Goal: Information Seeking & Learning: Learn about a topic

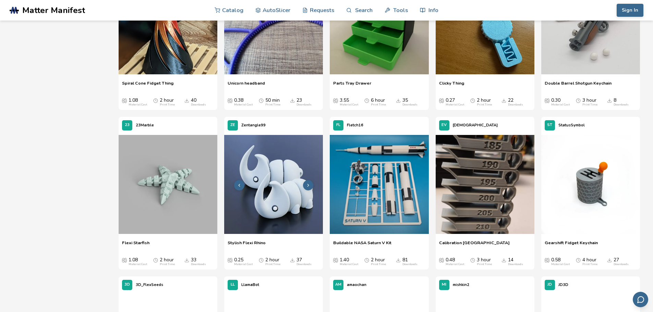
scroll to position [2091, 0]
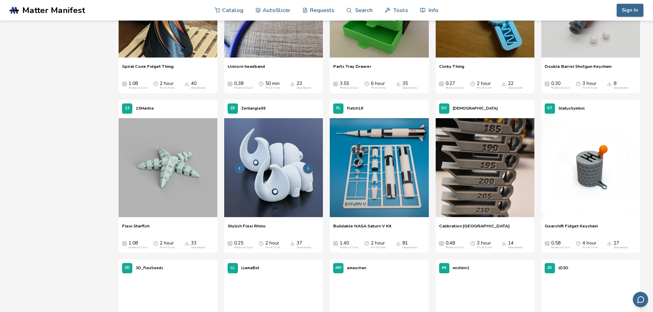
click at [308, 168] on polyline at bounding box center [307, 168] width 1 height 2
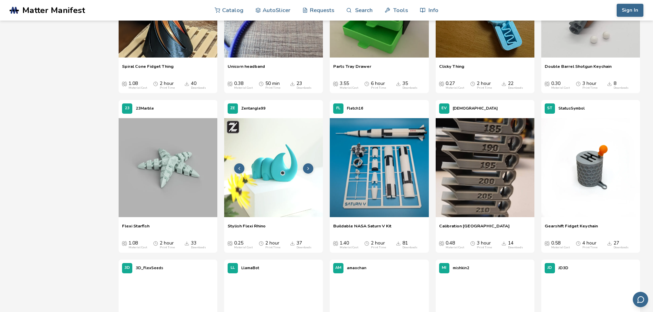
click at [308, 168] on polyline at bounding box center [307, 168] width 1 height 2
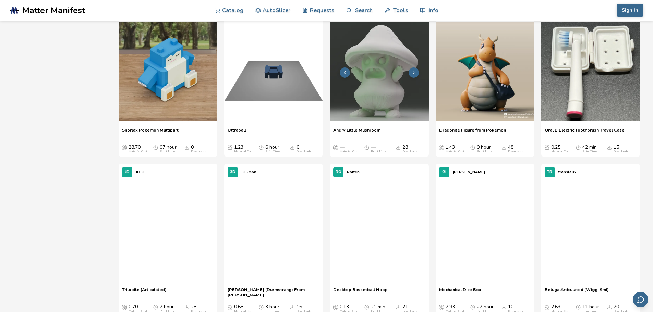
scroll to position [2845, 0]
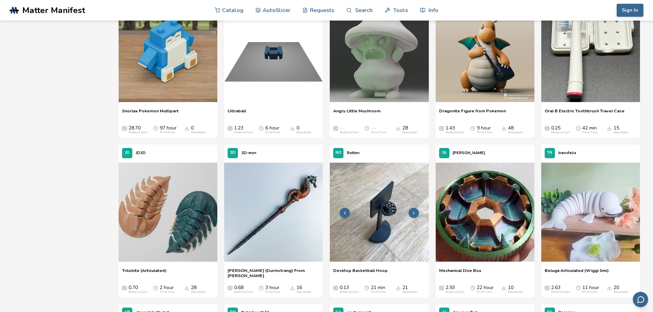
click at [418, 212] on button at bounding box center [414, 213] width 10 height 10
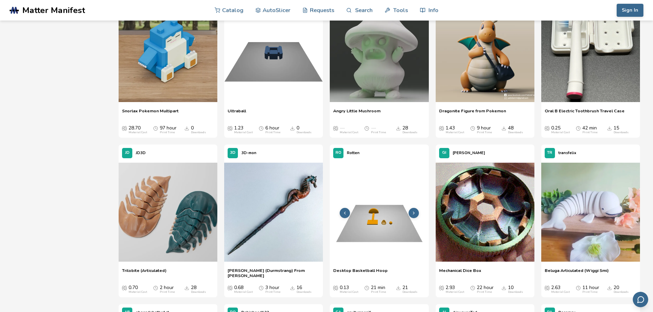
click at [418, 212] on button at bounding box center [414, 213] width 10 height 10
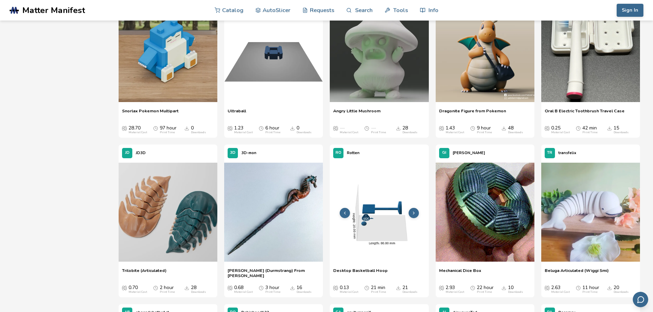
click at [418, 212] on button at bounding box center [414, 213] width 10 height 10
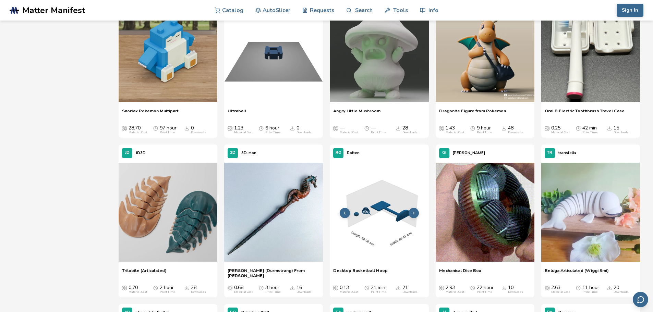
click at [418, 212] on button at bounding box center [414, 213] width 10 height 10
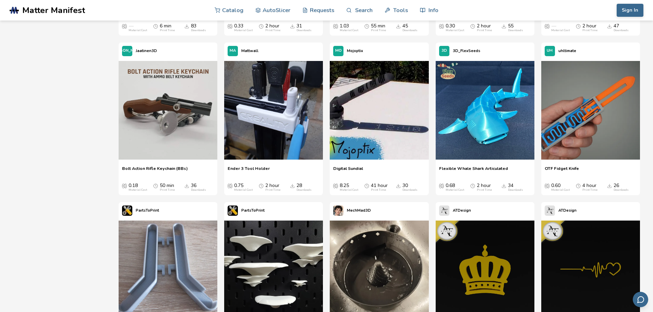
scroll to position [0, 0]
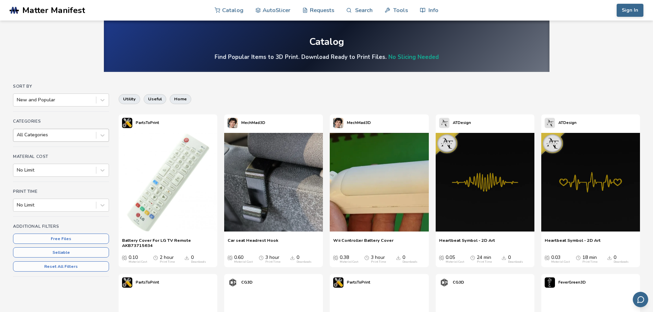
click at [77, 136] on div at bounding box center [55, 135] width 76 height 7
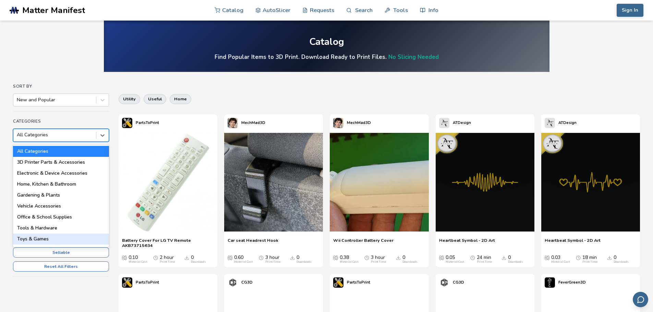
click at [54, 239] on div "Toys & Games" at bounding box center [61, 239] width 96 height 11
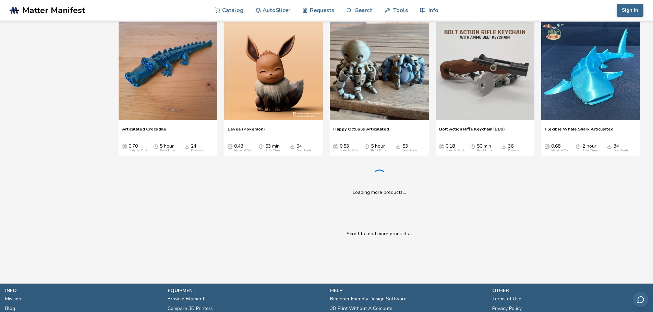
scroll to position [926, 0]
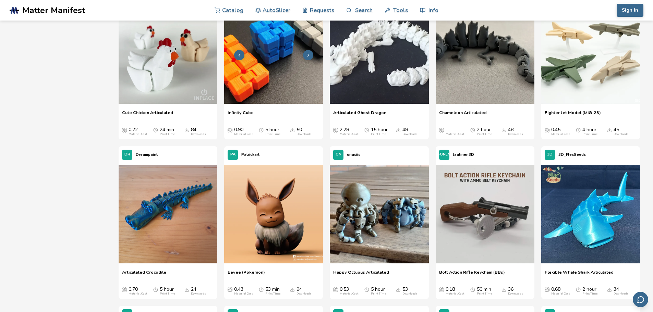
drag, startPoint x: 295, startPoint y: 108, endPoint x: 289, endPoint y: 110, distance: 7.2
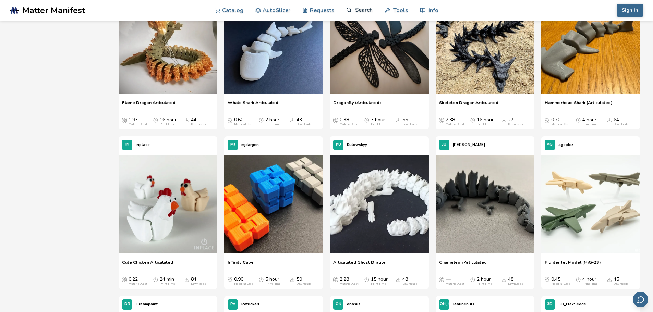
drag, startPoint x: 289, startPoint y: 110, endPoint x: 365, endPoint y: 11, distance: 124.6
click at [365, 11] on link "Search" at bounding box center [359, 10] width 26 height 21
click at [358, 11] on link "Search" at bounding box center [359, 10] width 26 height 21
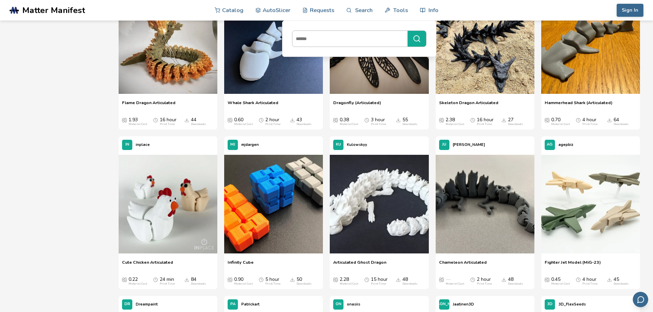
click at [355, 40] on input at bounding box center [348, 39] width 112 height 12
type input "******"
click at [408, 31] on button "******" at bounding box center [417, 39] width 19 height 16
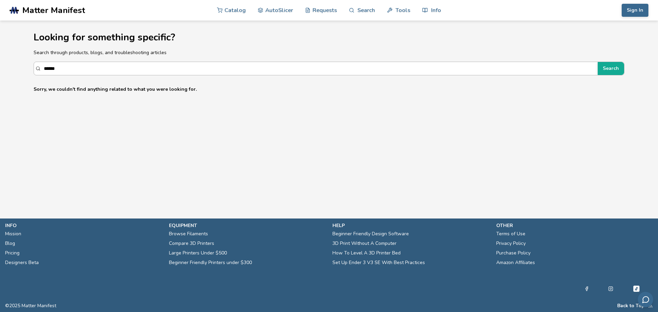
click at [230, 71] on input "******" at bounding box center [319, 68] width 550 height 12
click at [230, 71] on input "******" at bounding box center [316, 68] width 544 height 12
drag, startPoint x: 150, startPoint y: 62, endPoint x: 27, endPoint y: 62, distance: 122.7
click at [27, 62] on section "**********" at bounding box center [329, 59] width 617 height 77
type input "*****"
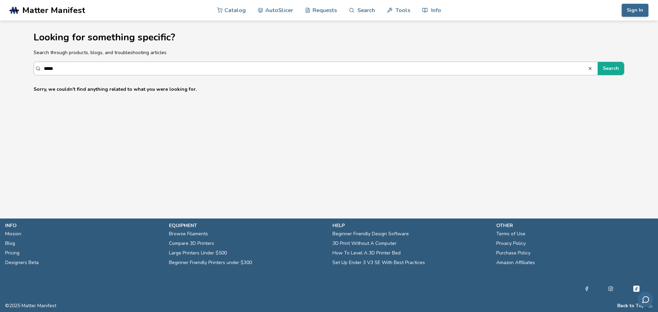
click at [598, 62] on button "Search" at bounding box center [611, 68] width 26 height 13
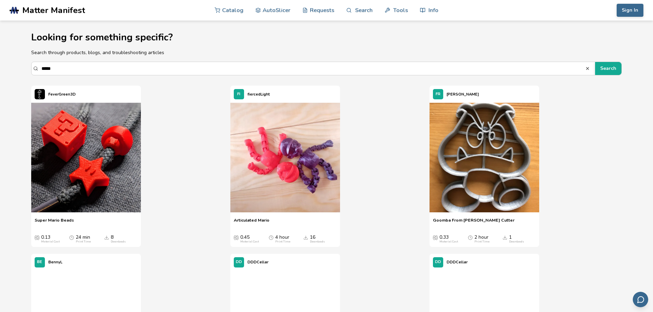
drag, startPoint x: 65, startPoint y: 68, endPoint x: 12, endPoint y: 61, distance: 54.3
click at [19, 62] on section "Looking for something specific? Search through products, blogs, and troubleshoo…" at bounding box center [326, 296] width 617 height 551
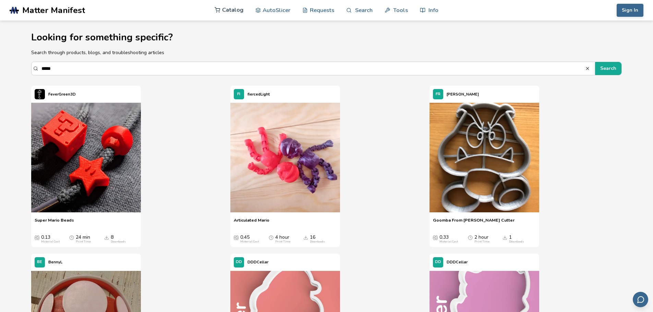
click at [229, 12] on link "Catalog" at bounding box center [229, 10] width 29 height 21
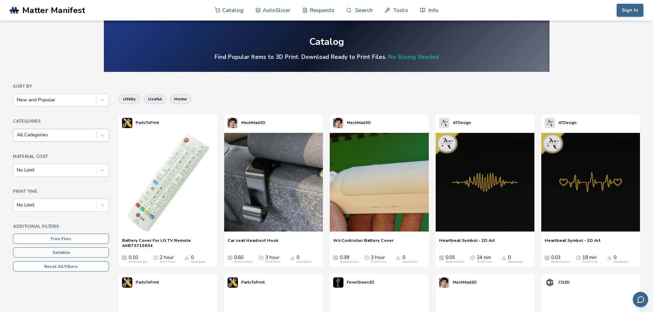
click at [66, 133] on div at bounding box center [55, 135] width 76 height 7
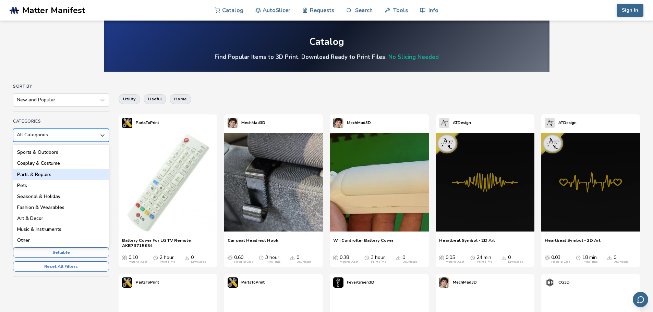
scroll to position [98, 0]
click at [51, 222] on div "Art & Decor" at bounding box center [61, 218] width 96 height 11
